Goal: Transaction & Acquisition: Purchase product/service

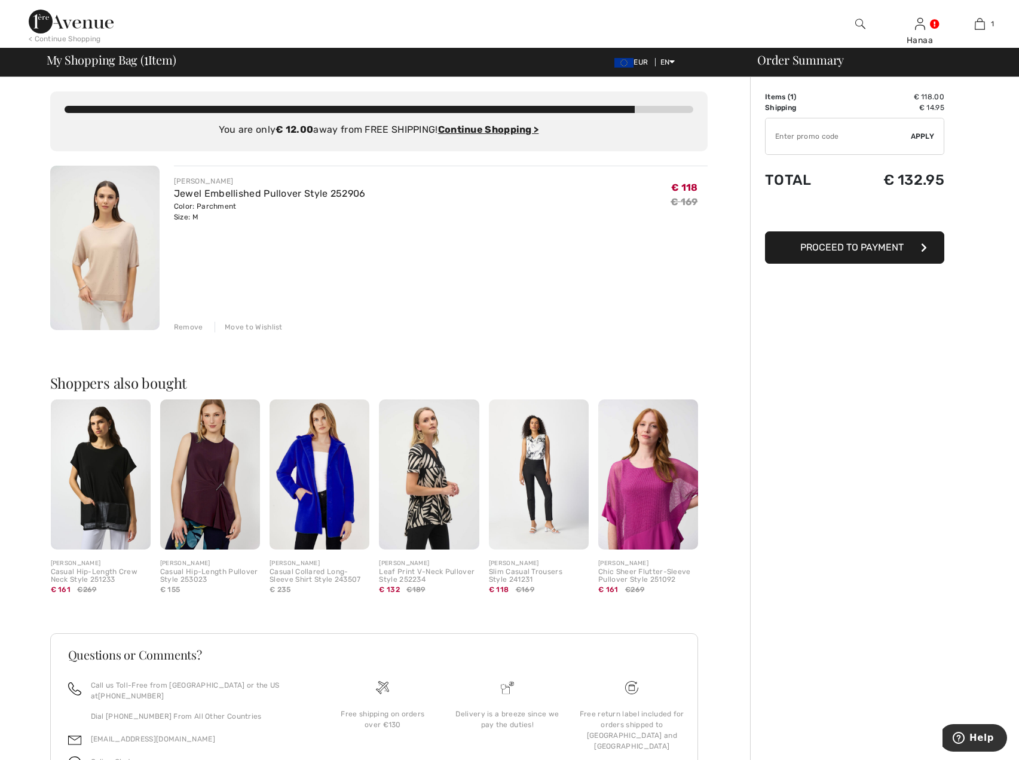
click at [102, 252] on img at bounding box center [104, 248] width 109 height 164
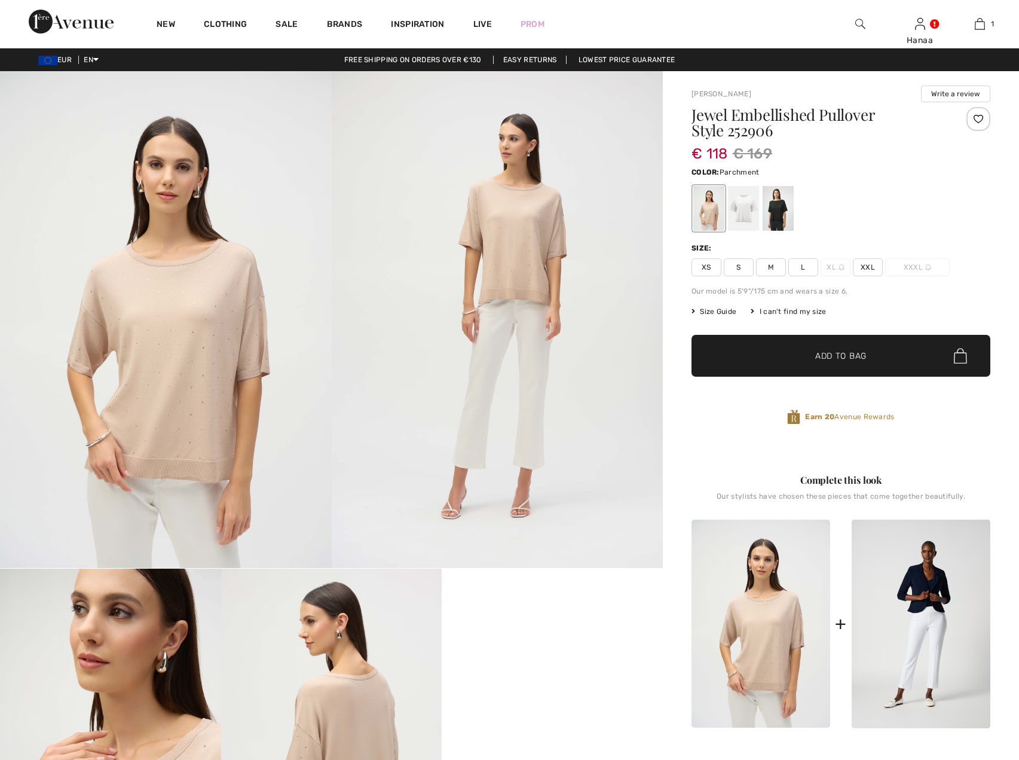
click at [167, 346] on img at bounding box center [166, 319] width 332 height 497
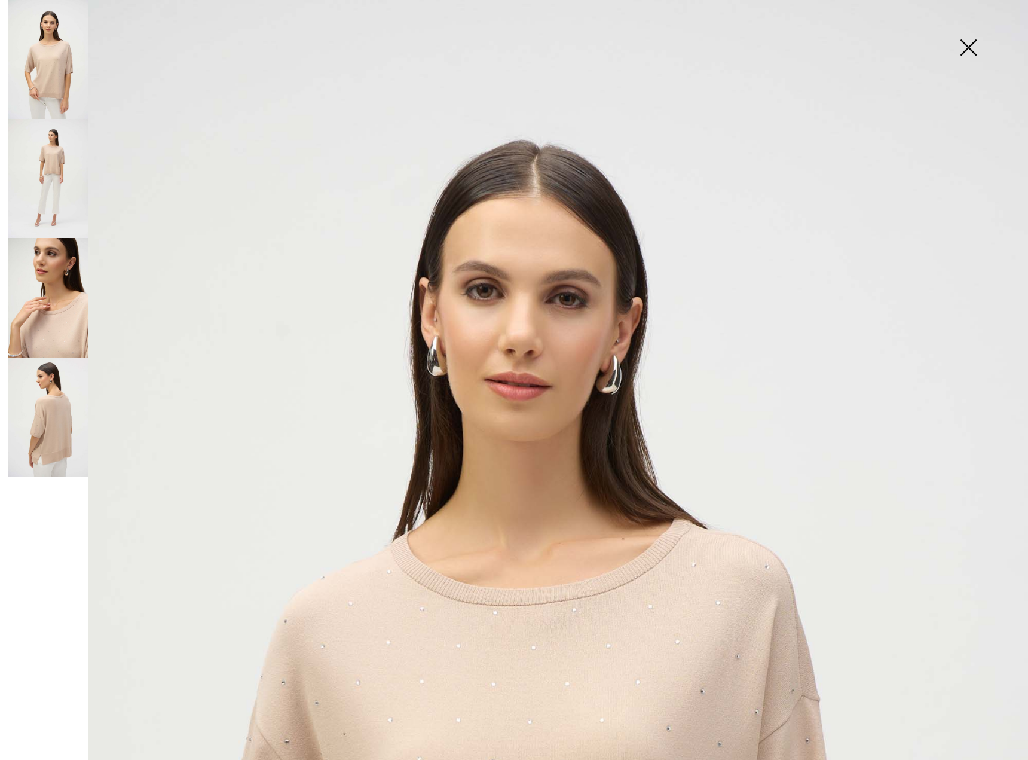
click at [965, 48] on img at bounding box center [969, 49] width 60 height 62
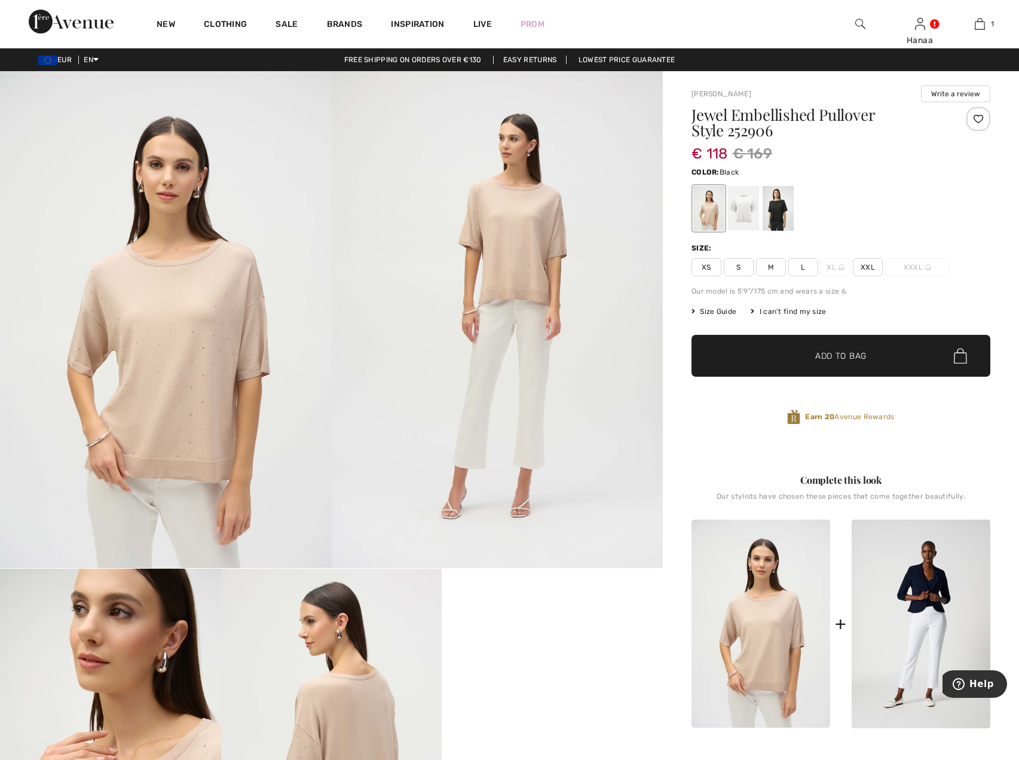
click at [784, 213] on div at bounding box center [778, 208] width 31 height 45
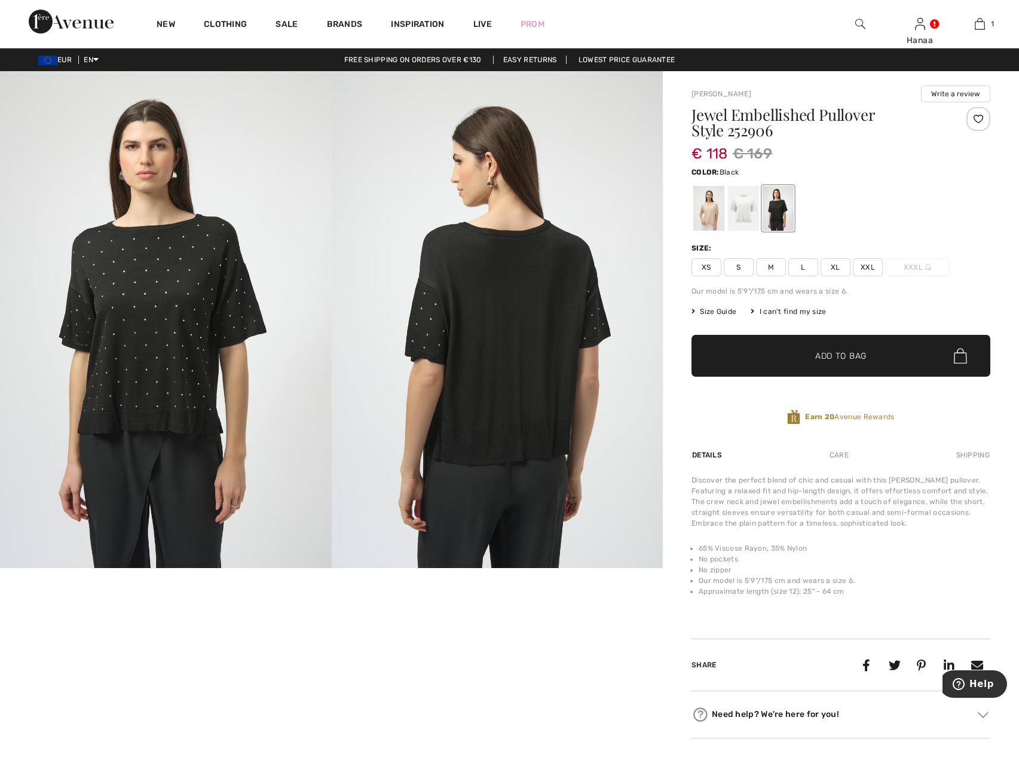
click at [152, 341] on img at bounding box center [166, 319] width 332 height 497
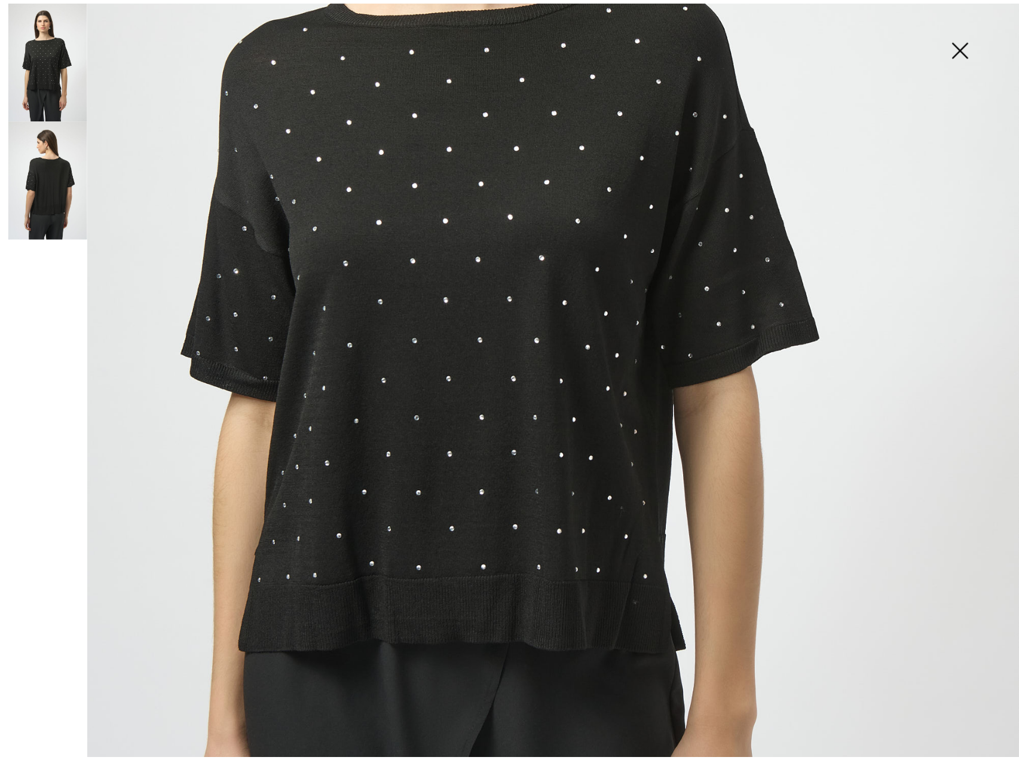
scroll to position [478, 0]
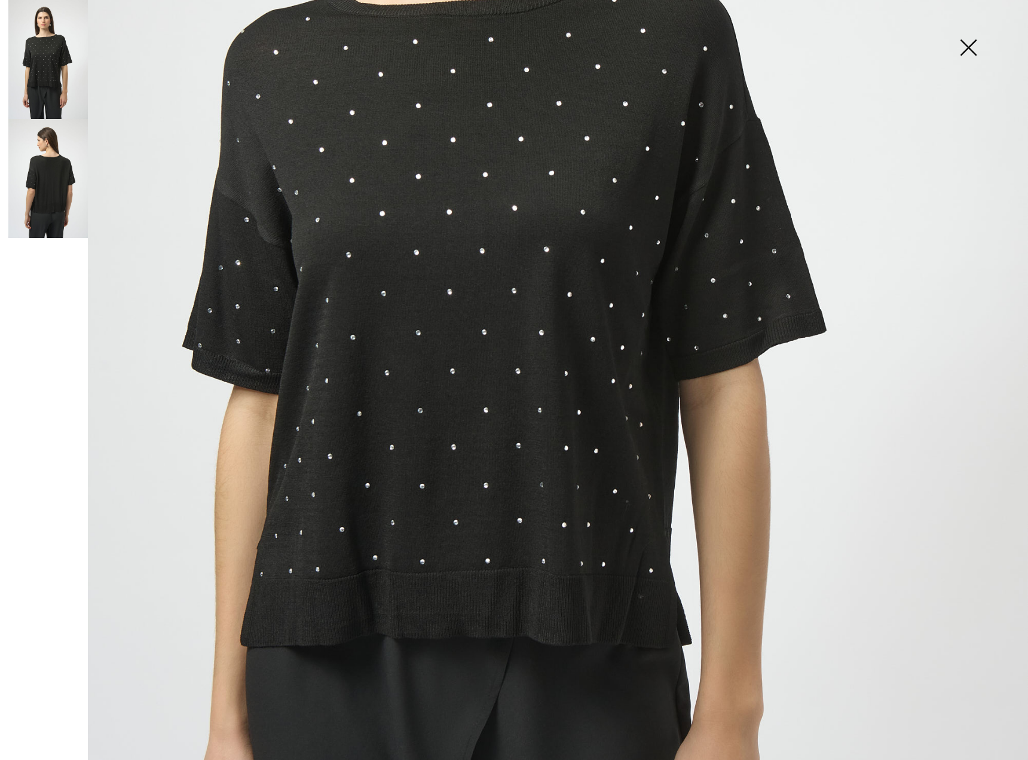
click at [971, 48] on img at bounding box center [969, 49] width 60 height 62
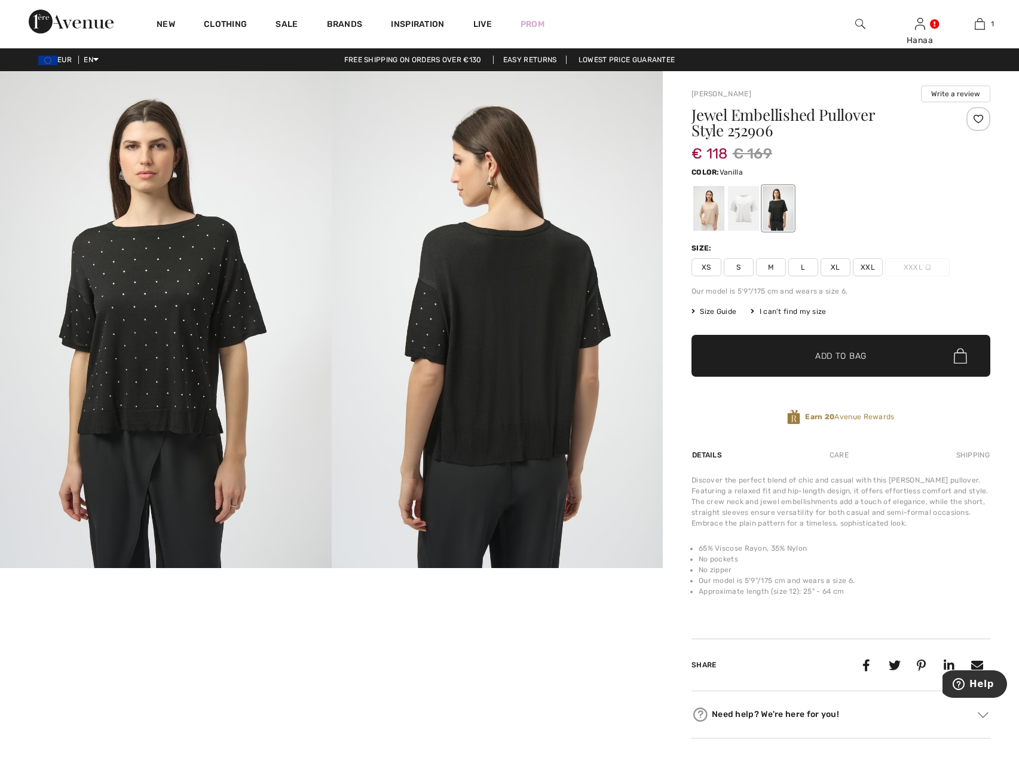
click at [745, 202] on div at bounding box center [743, 208] width 31 height 45
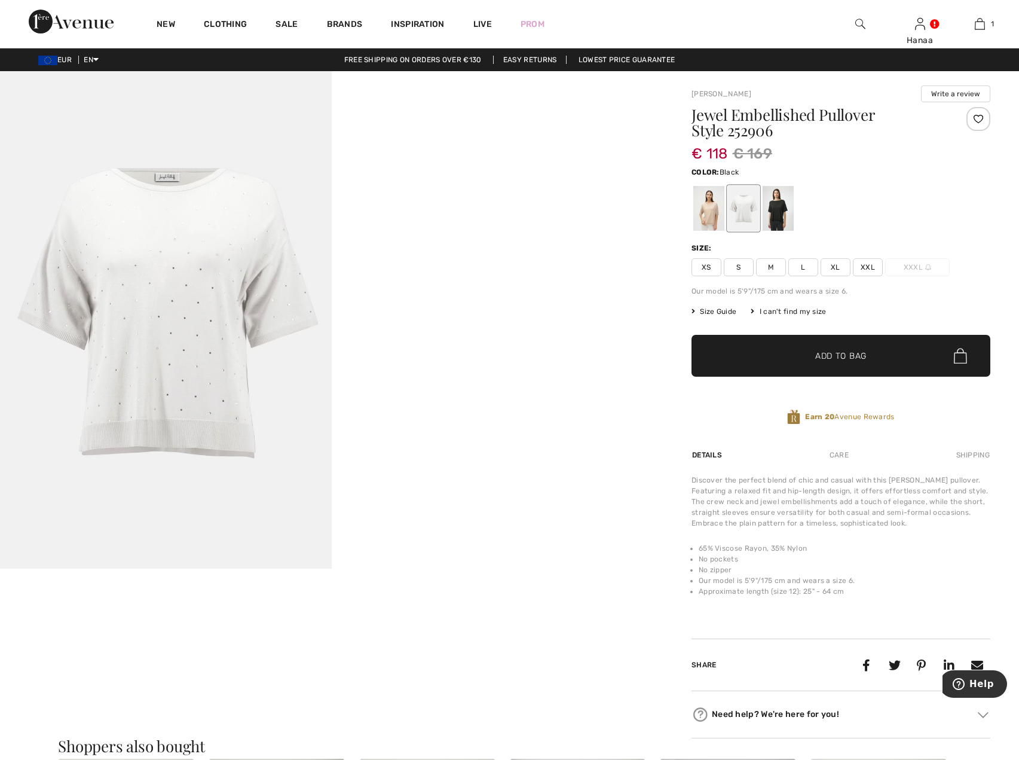
click at [788, 204] on div at bounding box center [778, 208] width 31 height 45
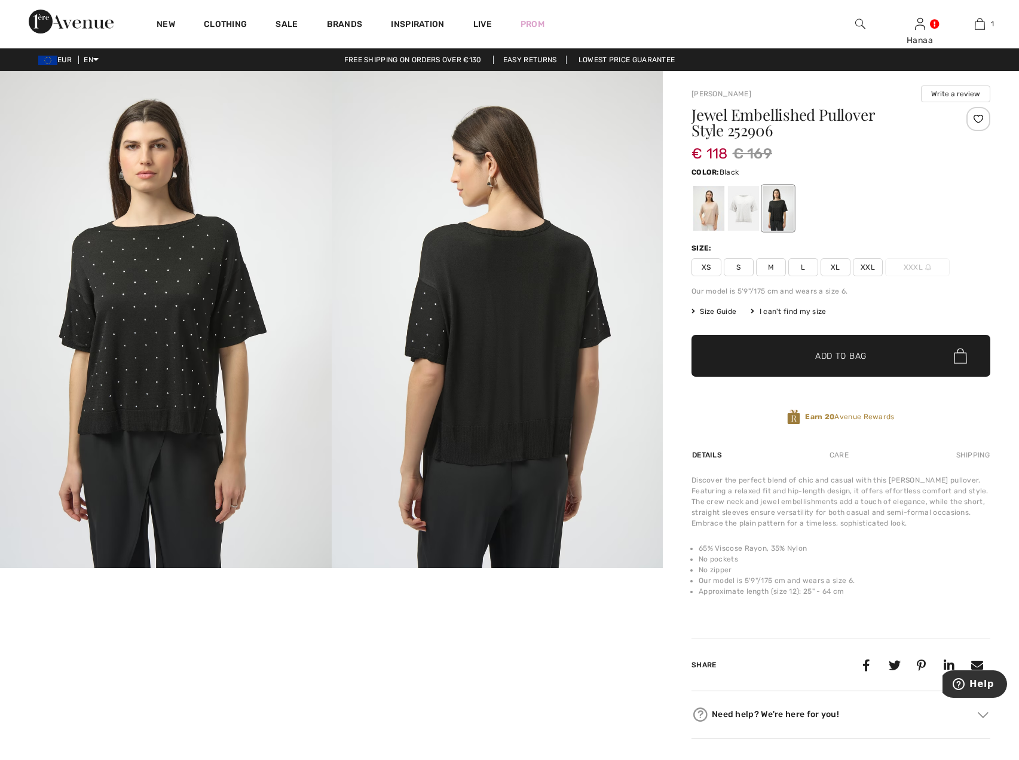
click at [773, 268] on span "M" at bounding box center [771, 267] width 30 height 18
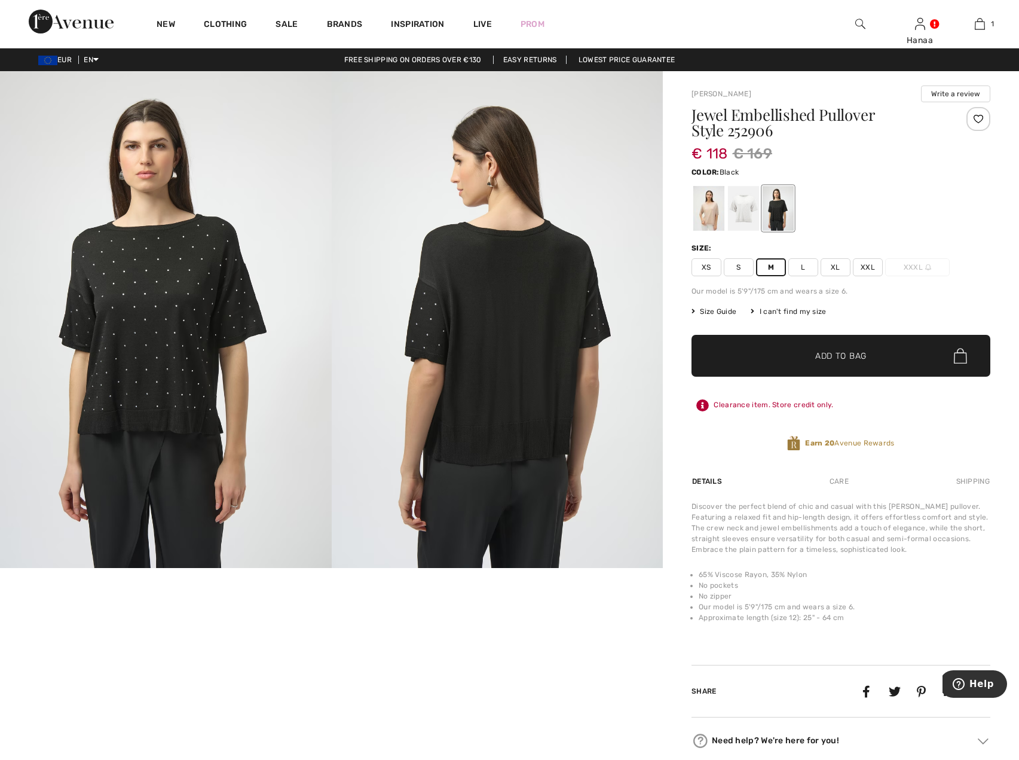
click at [829, 348] on span "✔ Added to Bag Add to Bag" at bounding box center [841, 356] width 299 height 42
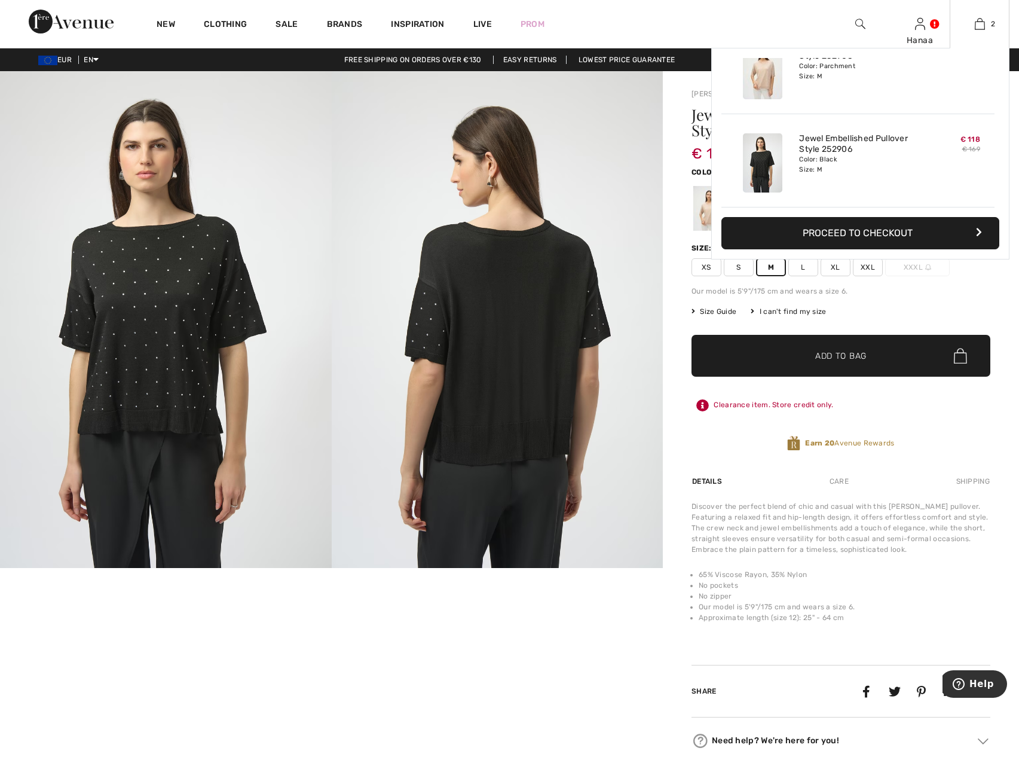
scroll to position [0, 0]
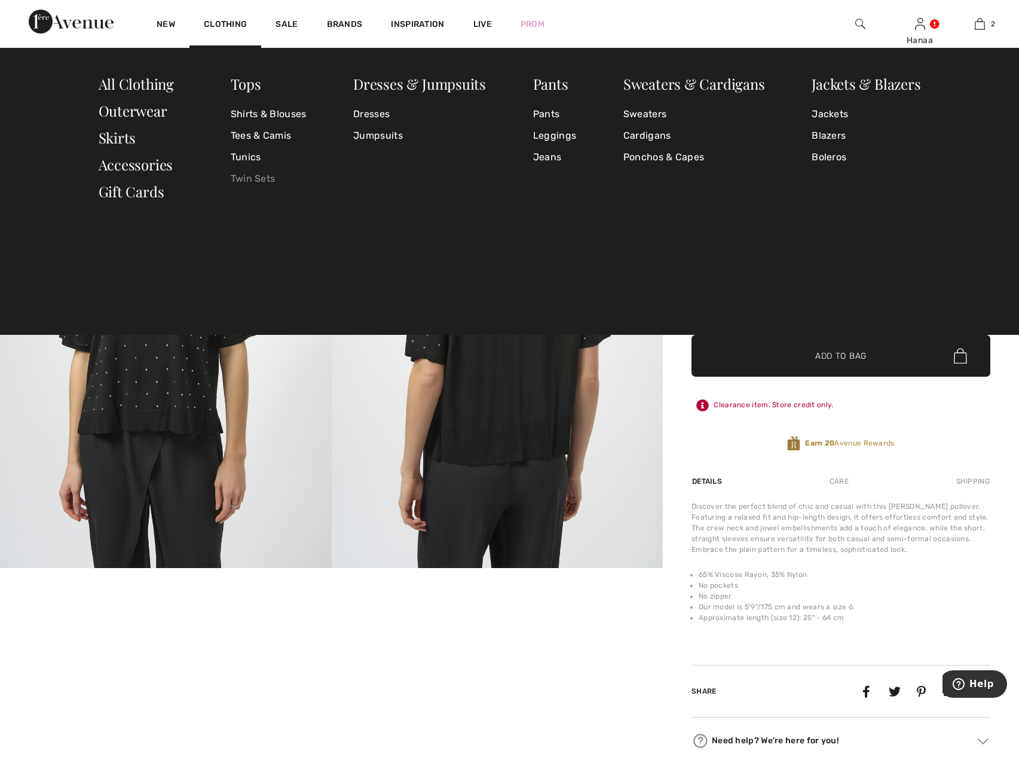
click at [263, 178] on link "Twin Sets" at bounding box center [269, 179] width 76 height 22
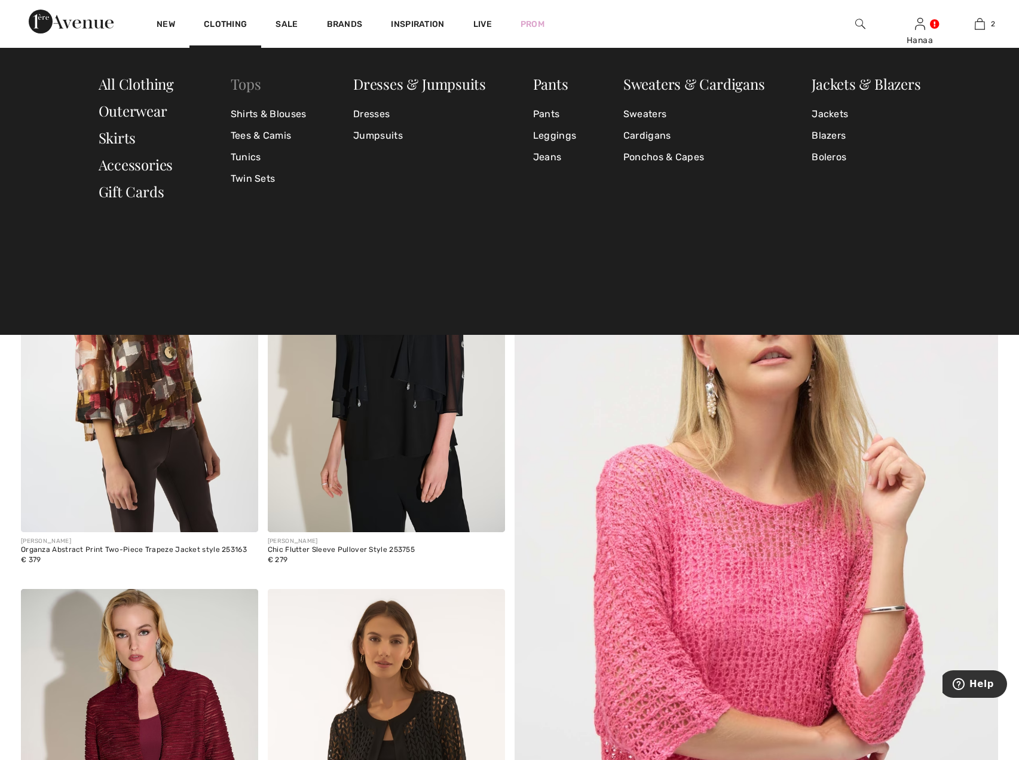
click at [243, 85] on link "Tops" at bounding box center [246, 83] width 30 height 19
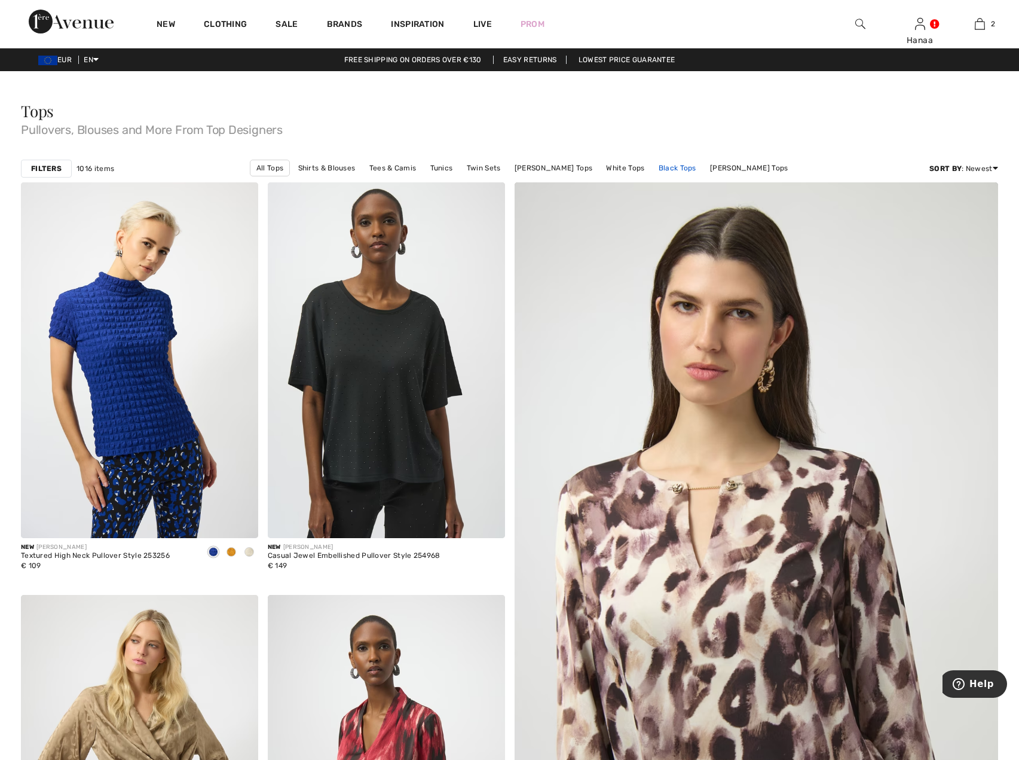
click at [689, 168] on link "Black Tops" at bounding box center [678, 168] width 50 height 16
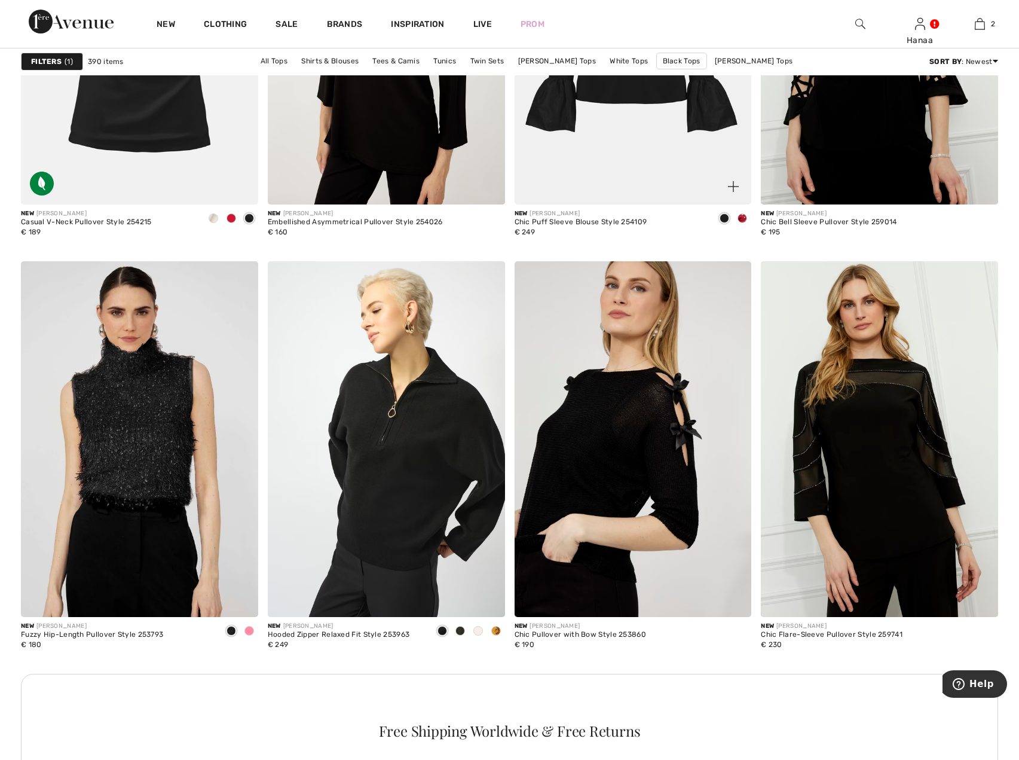
scroll to position [2571, 0]
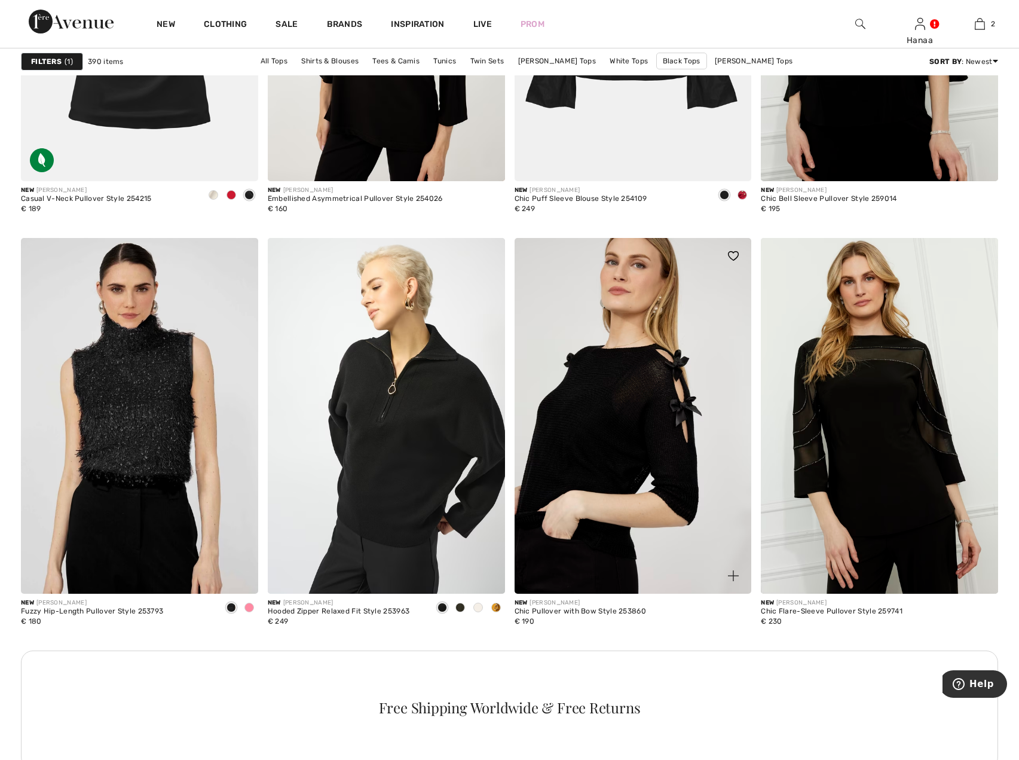
click at [617, 398] on img at bounding box center [633, 416] width 237 height 356
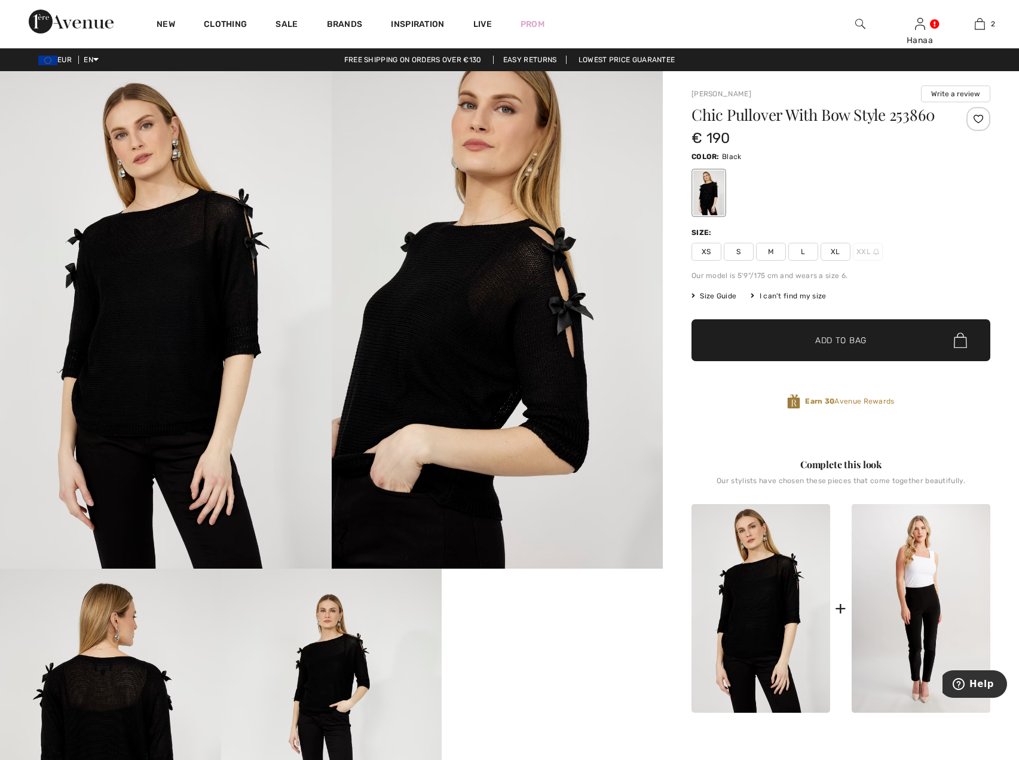
click at [192, 331] on img at bounding box center [166, 319] width 332 height 497
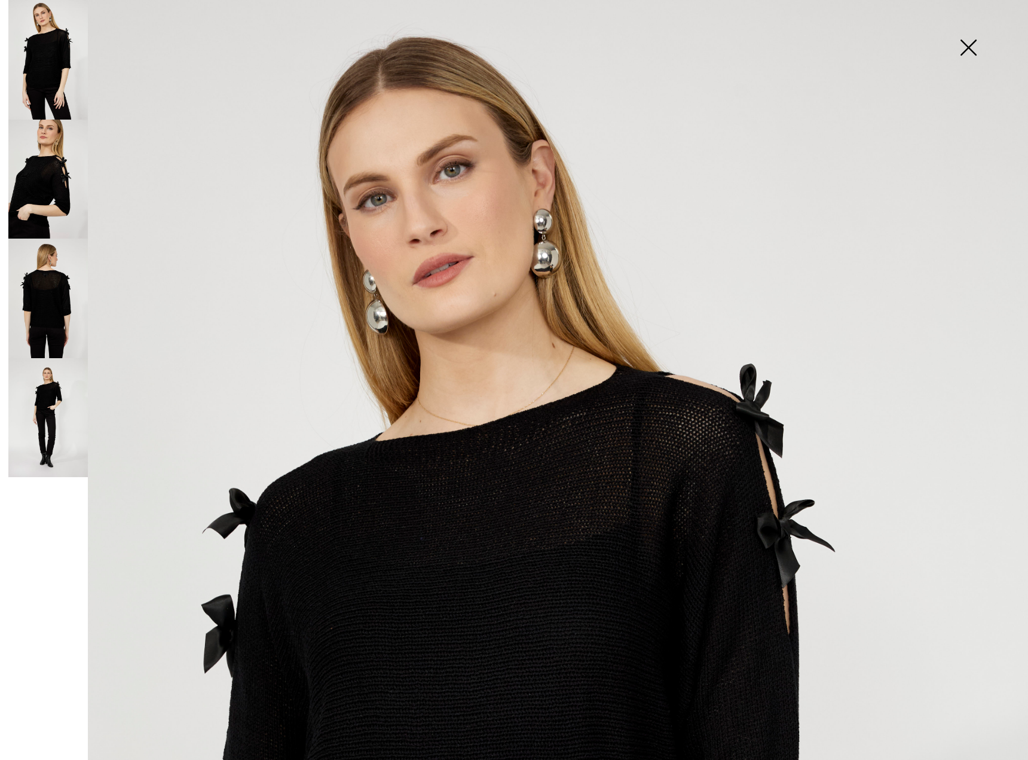
click at [42, 185] on img at bounding box center [48, 180] width 80 height 120
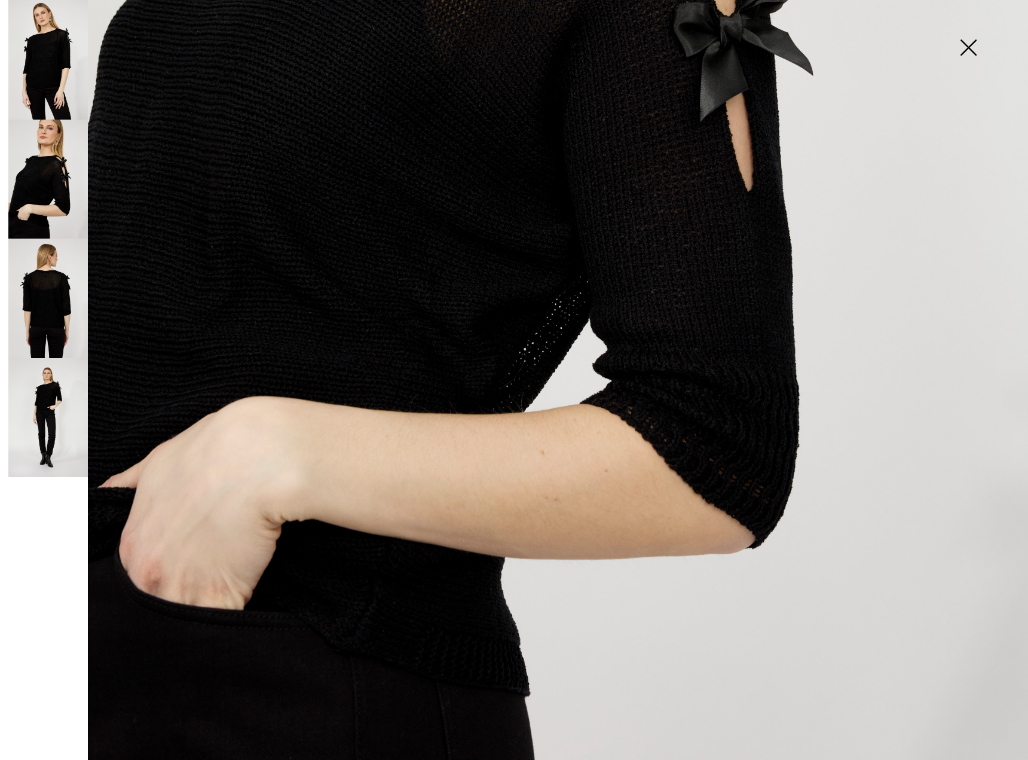
scroll to position [769, 0]
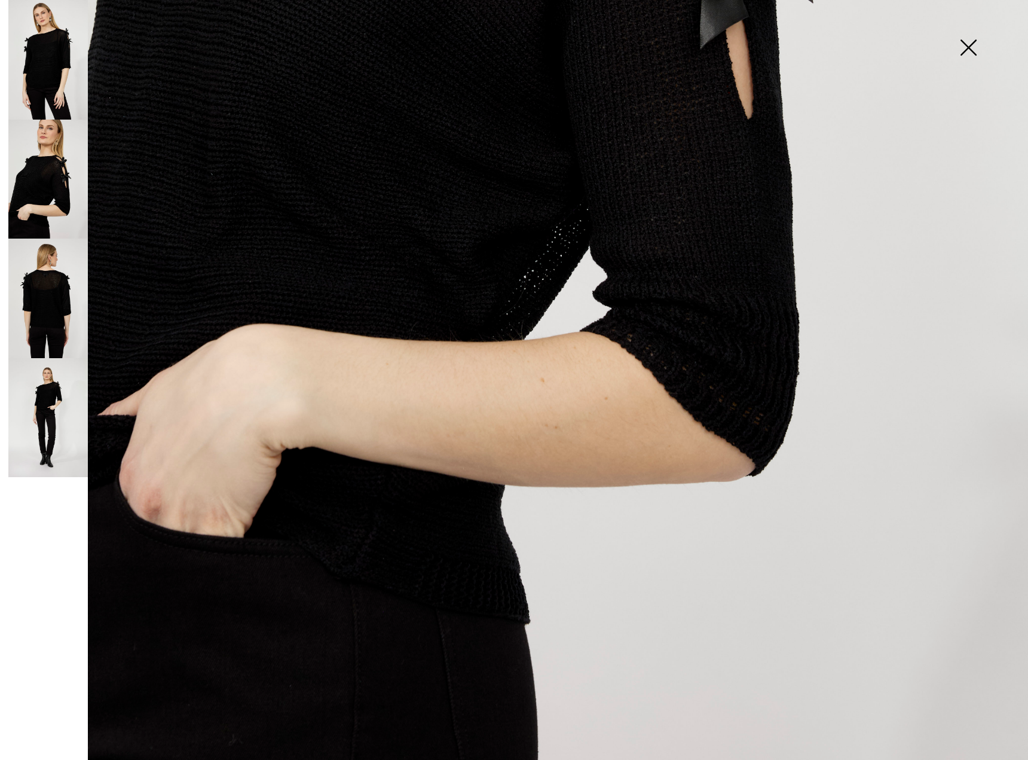
click at [35, 298] on img at bounding box center [48, 299] width 80 height 120
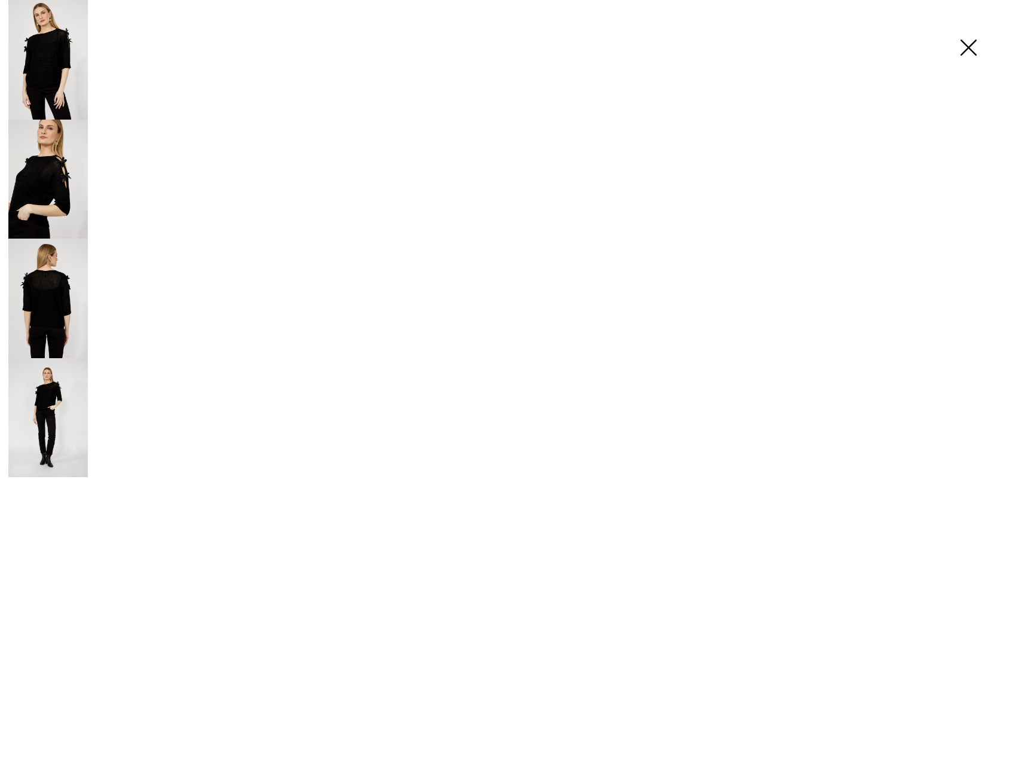
scroll to position [769, 0]
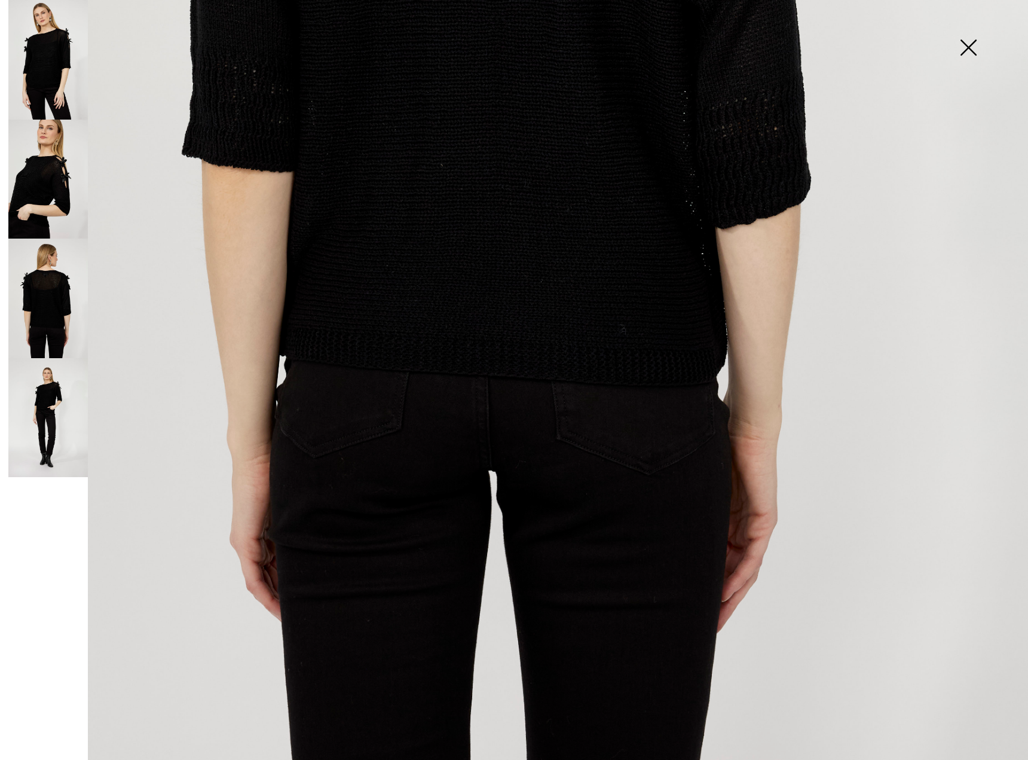
click at [38, 429] on img at bounding box center [48, 418] width 80 height 120
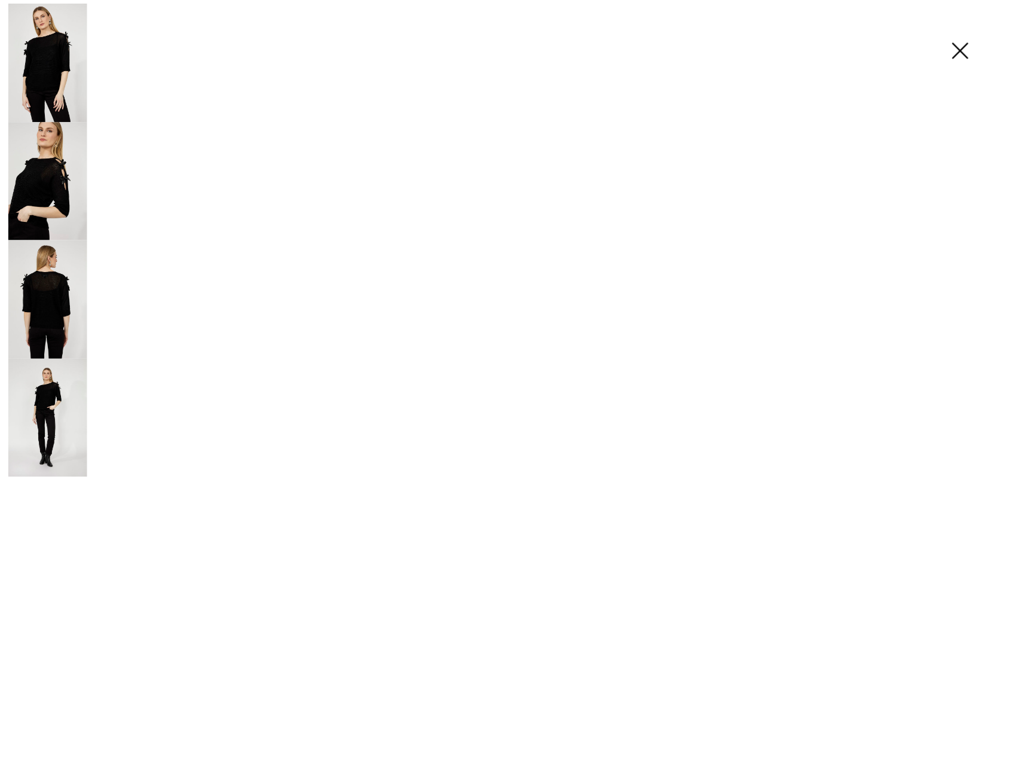
scroll to position [769, 0]
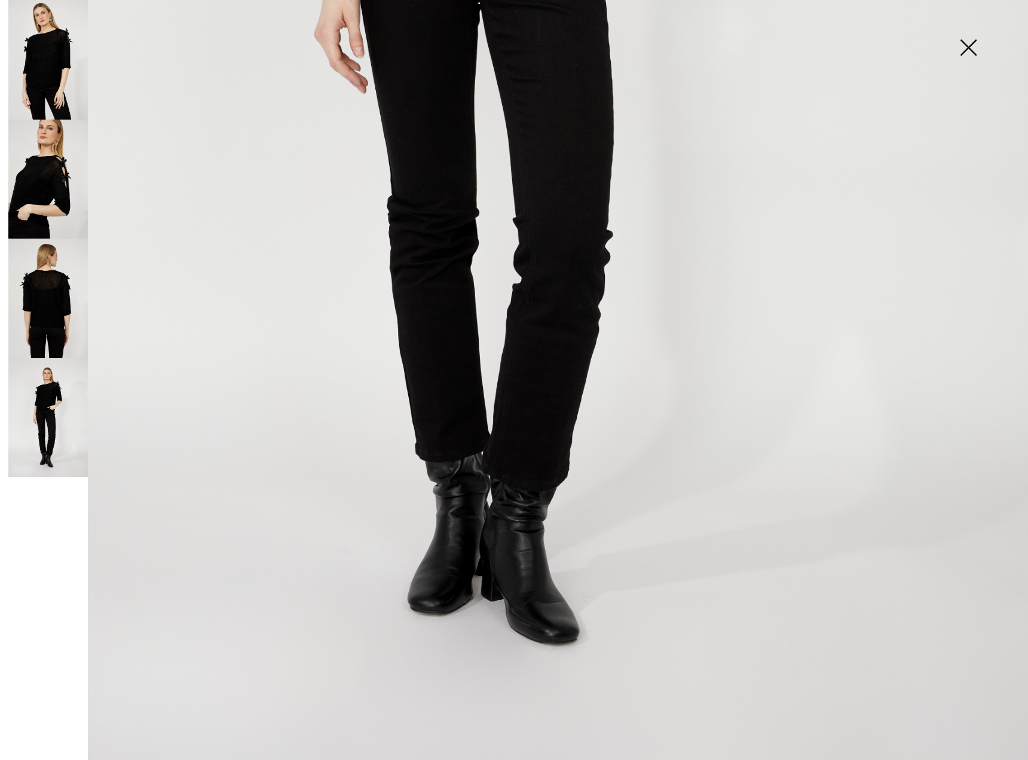
click at [971, 48] on img at bounding box center [969, 49] width 60 height 62
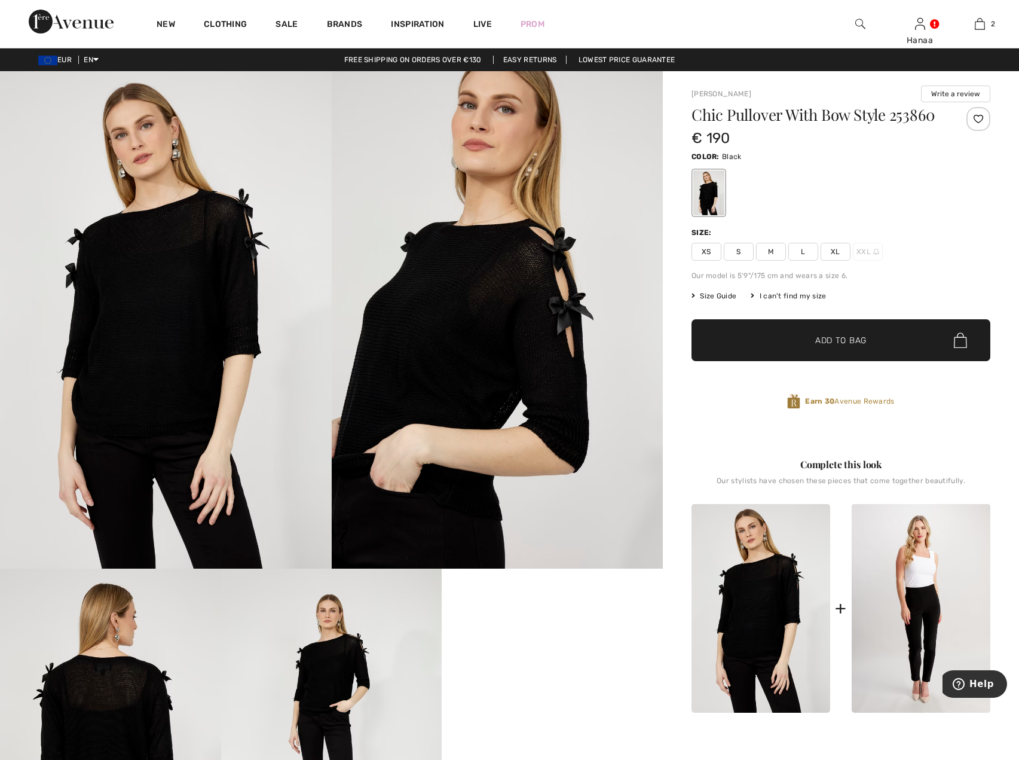
scroll to position [756, 0]
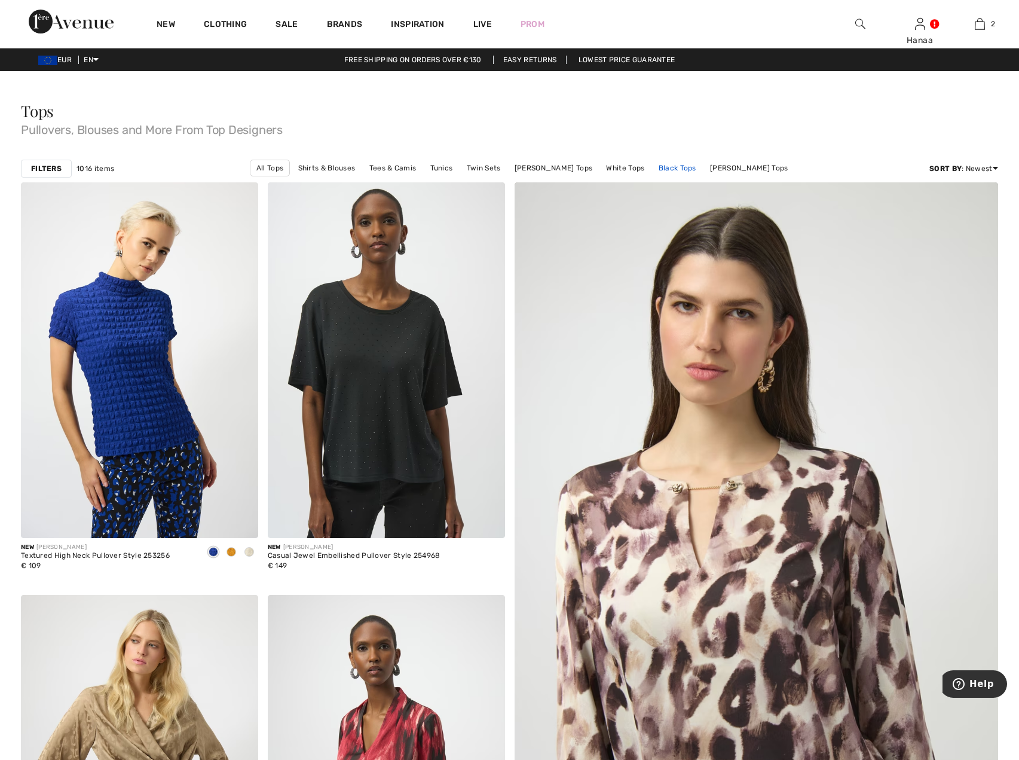
click at [676, 169] on link "Black Tops" at bounding box center [678, 168] width 50 height 16
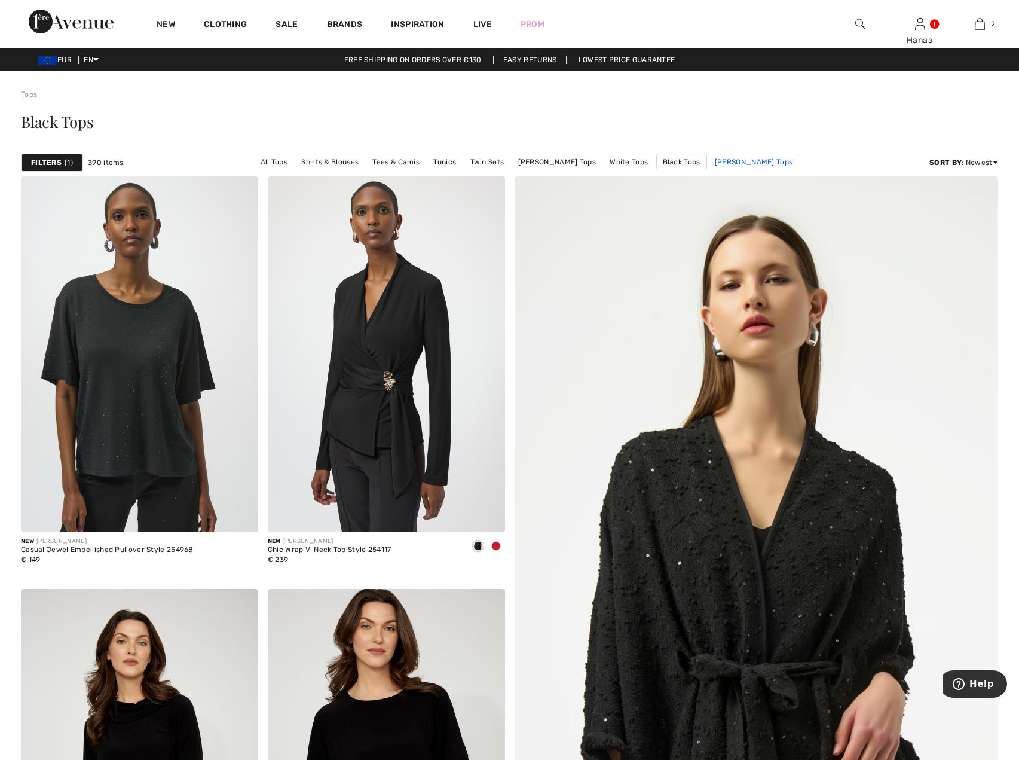
click at [759, 161] on link "[PERSON_NAME] Tops" at bounding box center [754, 162] width 90 height 16
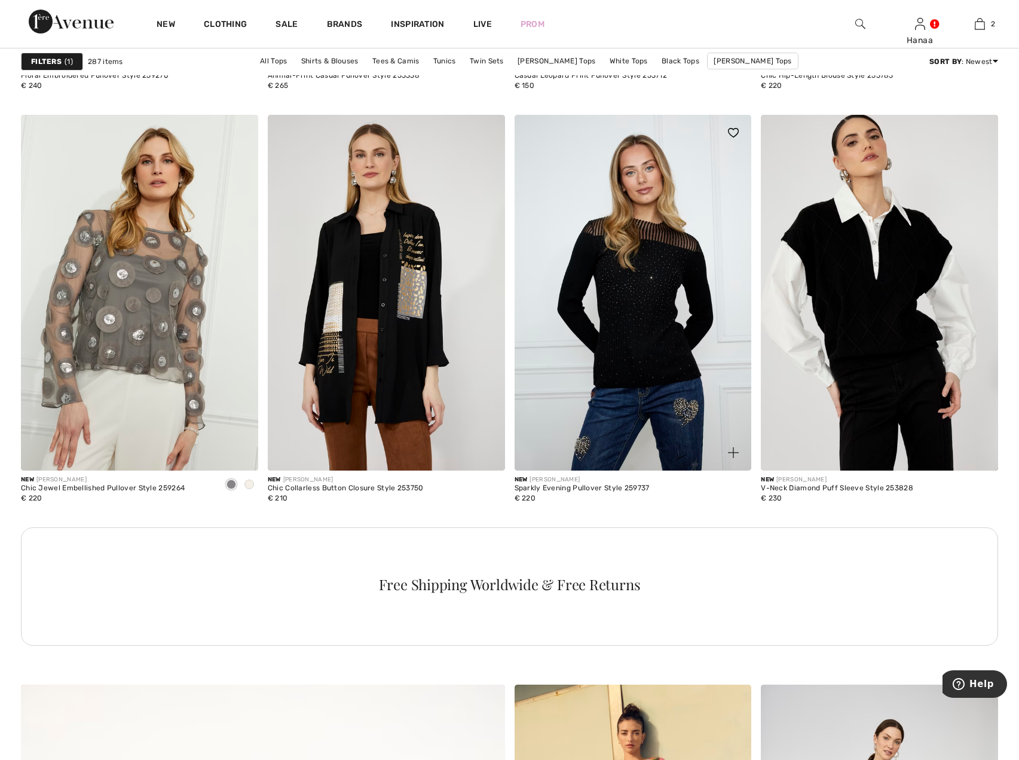
scroll to position [2750, 0]
